Goal: Book appointment/travel/reservation

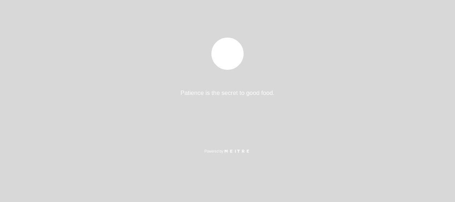
select select "es"
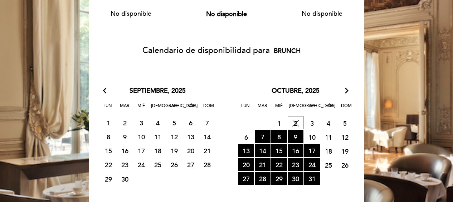
scroll to position [98, 0]
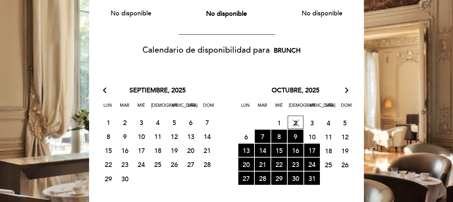
click at [327, 147] on span "18 CERRADO" at bounding box center [328, 150] width 16 height 13
click at [349, 89] on icon "arrow_forward_ios" at bounding box center [346, 90] width 6 height 9
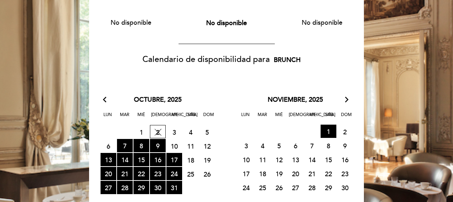
scroll to position [93, 0]
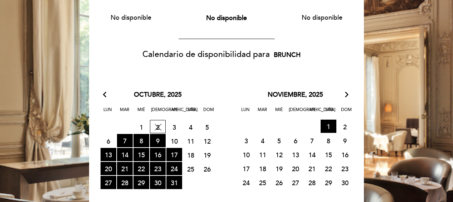
click at [105, 96] on icon "arrow_back_ios" at bounding box center [106, 94] width 6 height 9
click at [173, 155] on span "17 RESERVAS DISPONIBLES" at bounding box center [174, 154] width 16 height 13
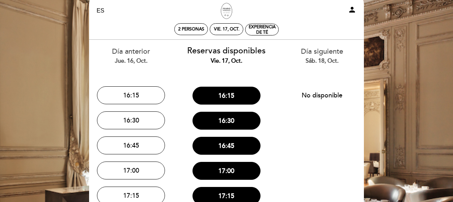
scroll to position [0, 0]
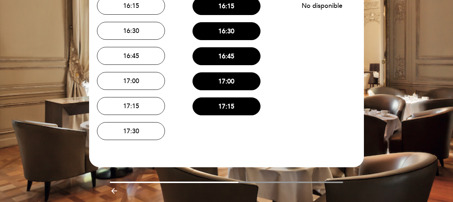
scroll to position [112, 0]
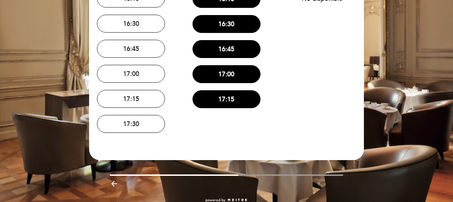
click at [115, 185] on icon "arrow_backward" at bounding box center [114, 183] width 9 height 9
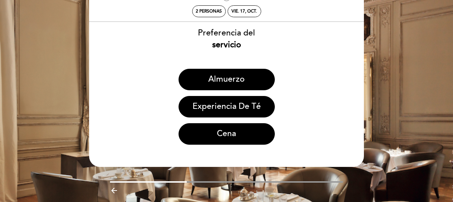
scroll to position [0, 0]
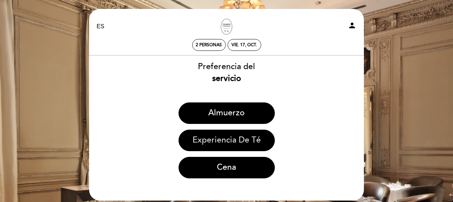
click at [224, 144] on button "Experiencia de Té" at bounding box center [226, 139] width 96 height 21
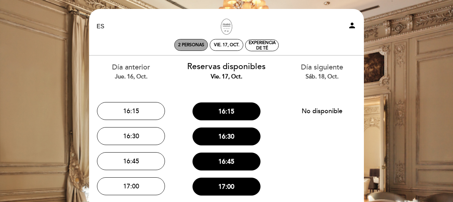
click at [191, 43] on span "2 personas" at bounding box center [191, 44] width 26 height 5
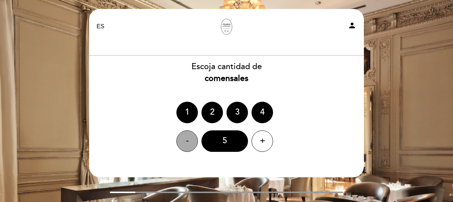
click at [192, 141] on div "-" at bounding box center [186, 140] width 21 height 21
click at [257, 117] on div "4" at bounding box center [261, 112] width 21 height 21
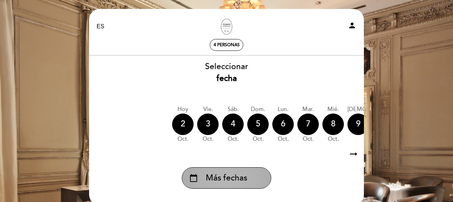
click at [227, 176] on span "Más fechas" at bounding box center [226, 178] width 41 height 12
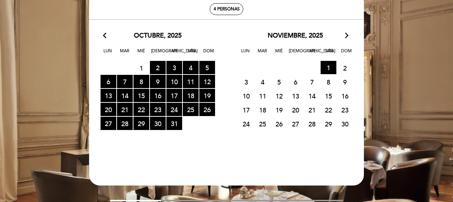
scroll to position [35, 0]
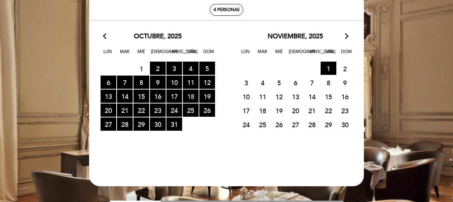
click at [190, 97] on span "18 RESERVAS DISPONIBLES" at bounding box center [191, 95] width 16 height 13
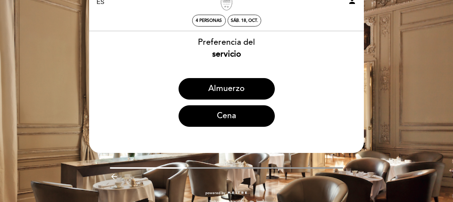
scroll to position [34, 0]
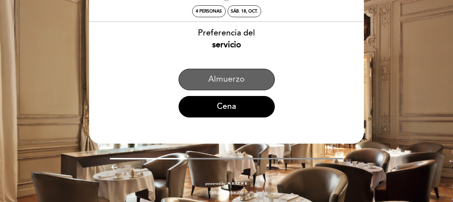
click at [202, 88] on button "Almuerzo" at bounding box center [226, 79] width 96 height 21
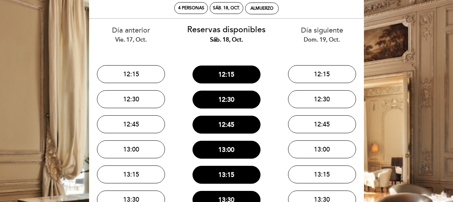
scroll to position [0, 0]
